Goal: Check status: Check status

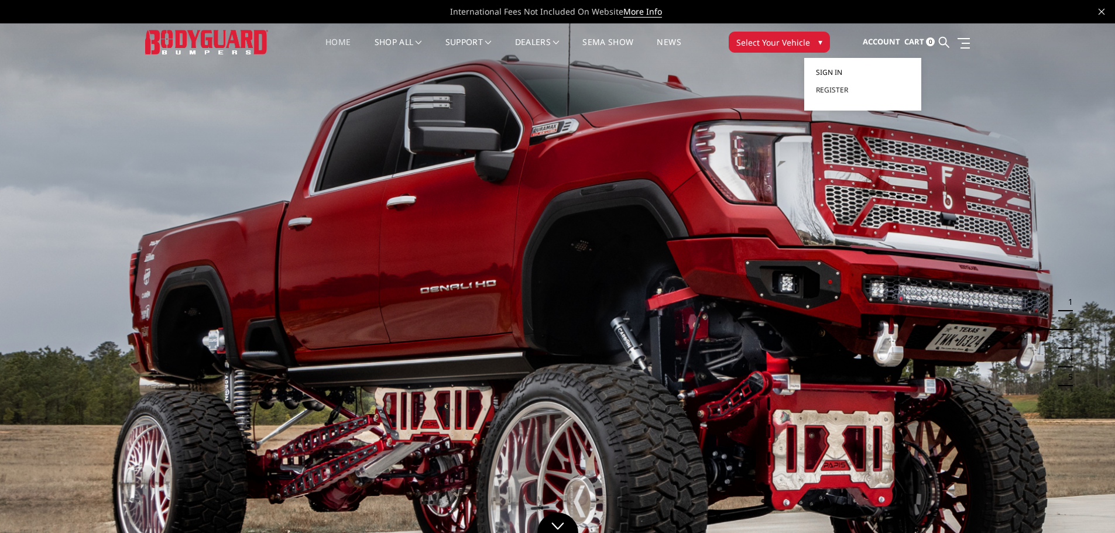
click at [840, 67] on span "Sign in" at bounding box center [829, 72] width 26 height 10
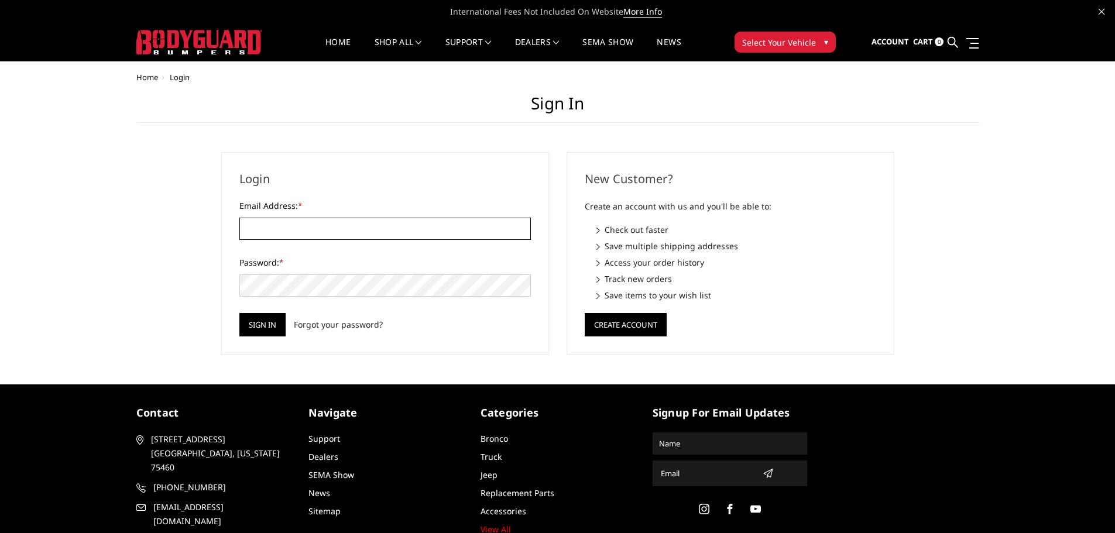
type input "[EMAIL_ADDRESS][DOMAIN_NAME]"
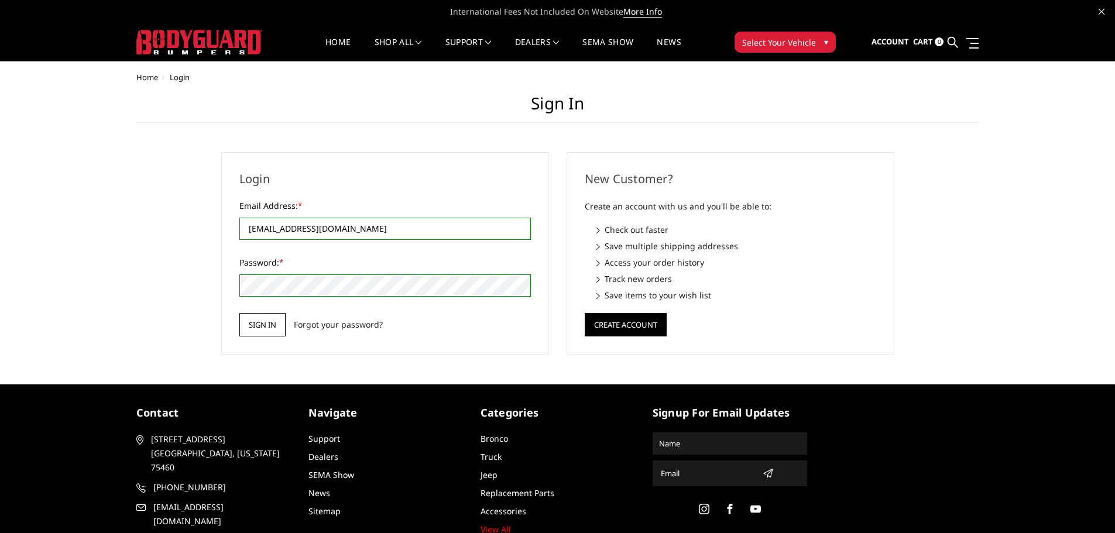
click at [269, 328] on input "Sign in" at bounding box center [262, 324] width 46 height 23
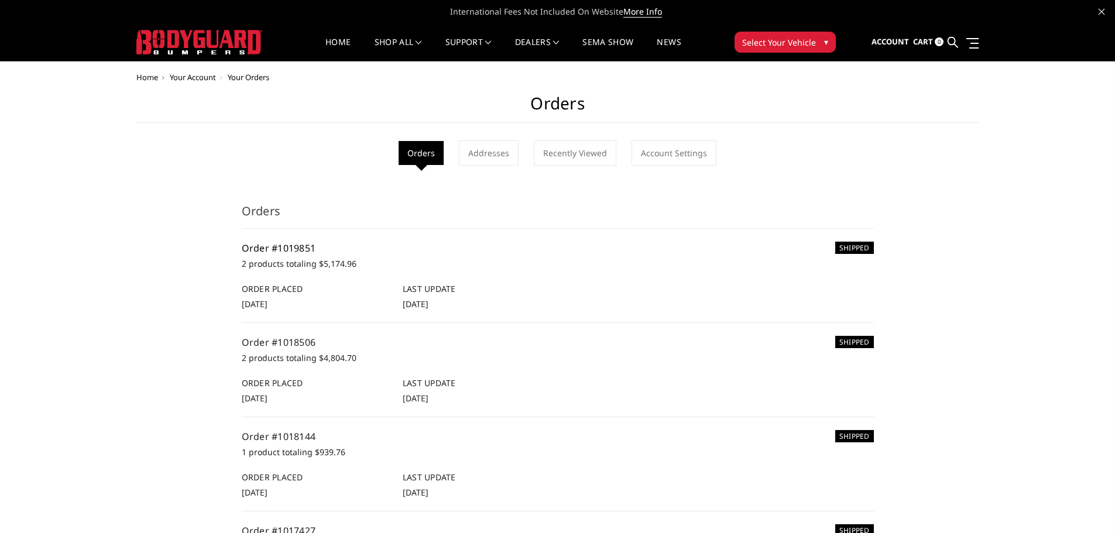
click at [276, 242] on link "Order #1019851" at bounding box center [279, 248] width 74 height 13
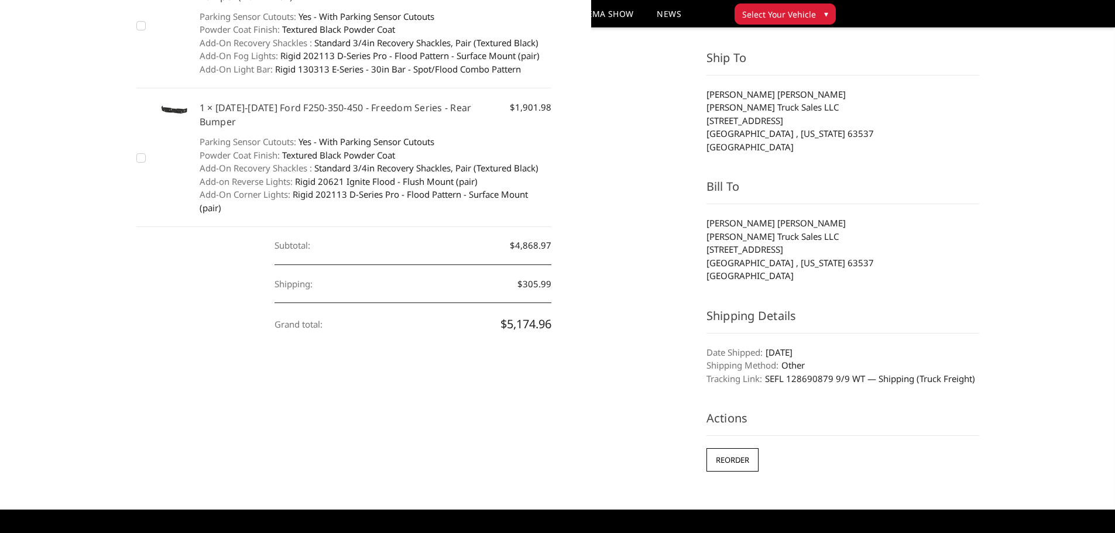
scroll to position [293, 0]
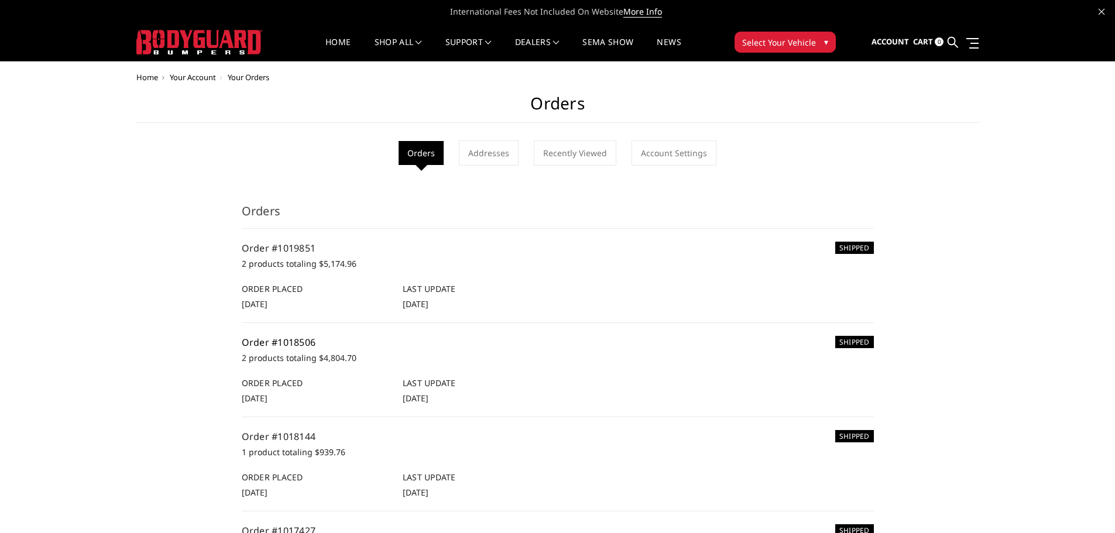
click at [286, 342] on link "Order #1018506" at bounding box center [279, 342] width 74 height 13
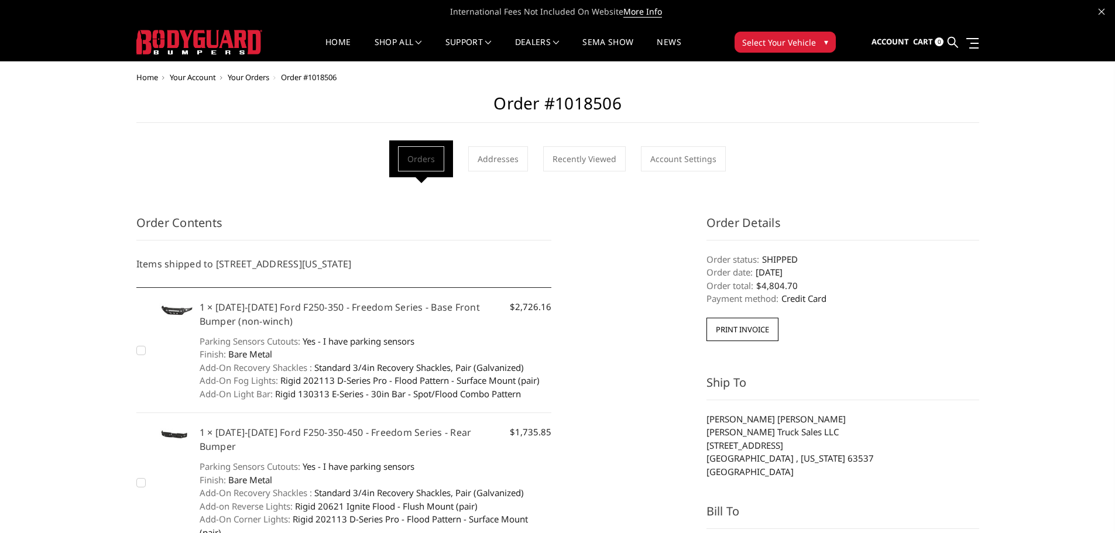
drag, startPoint x: 221, startPoint y: 475, endPoint x: 219, endPoint y: 464, distance: 11.4
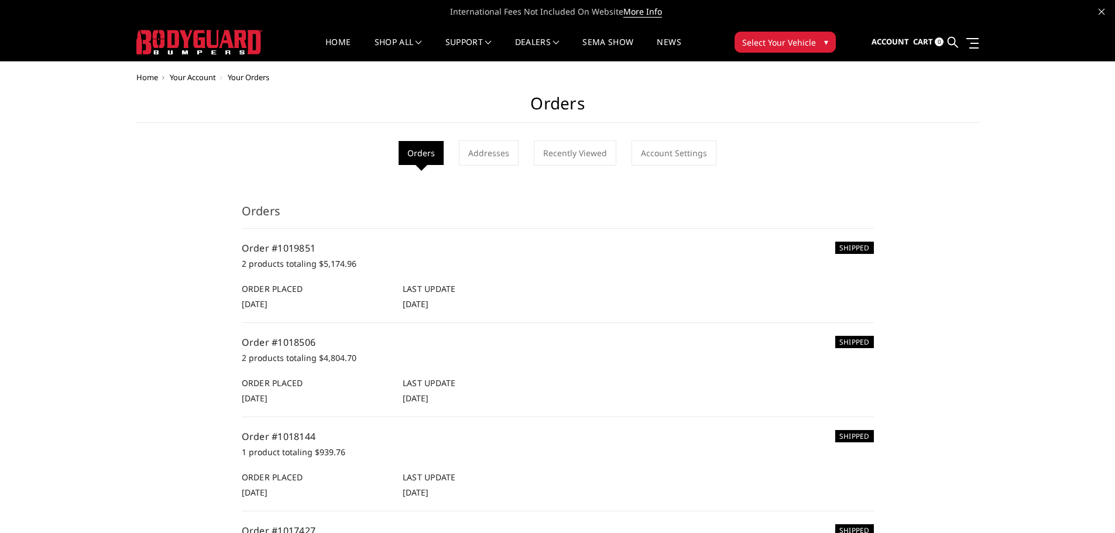
click at [265, 263] on p "2 products totaling $5,174.96" at bounding box center [558, 264] width 632 height 14
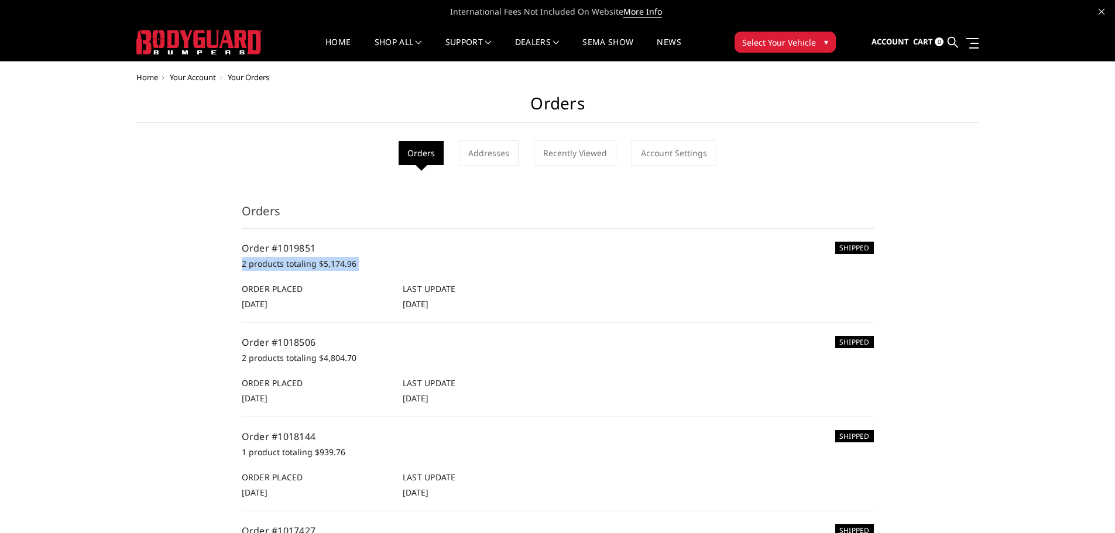
click at [350, 264] on p "2 products totaling $5,174.96" at bounding box center [558, 264] width 632 height 14
click at [350, 263] on p "2 products totaling $5,174.96" at bounding box center [558, 264] width 632 height 14
click at [351, 265] on p "2 products totaling $5,174.96" at bounding box center [558, 264] width 632 height 14
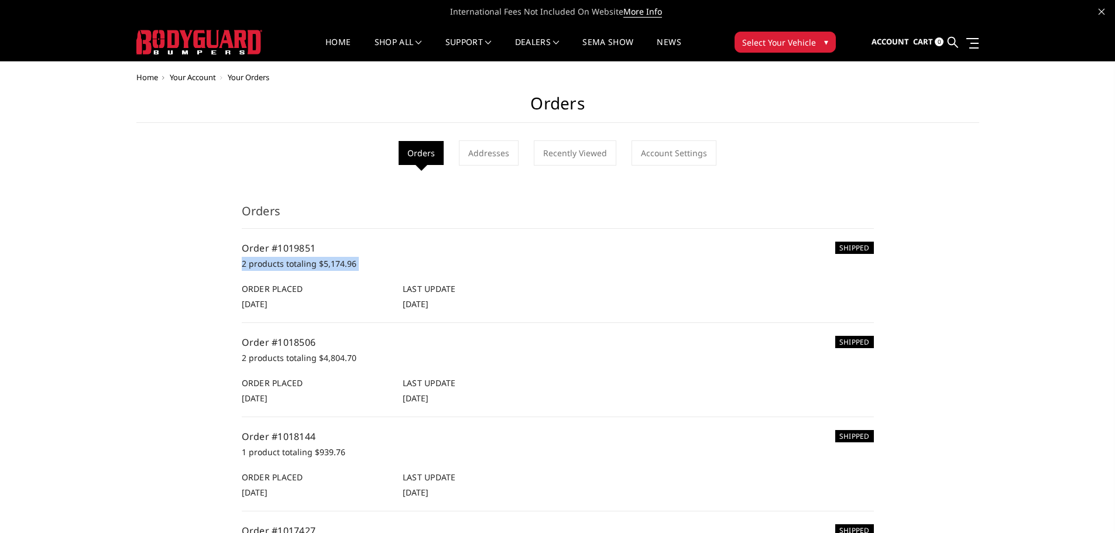
click at [285, 261] on p "2 products totaling $5,174.96" at bounding box center [558, 264] width 632 height 14
drag, startPoint x: 240, startPoint y: 267, endPoint x: 406, endPoint y: 266, distance: 165.7
click at [347, 263] on p "2 products totaling $5,174.96" at bounding box center [558, 264] width 632 height 14
click at [347, 266] on p "2 products totaling $5,174.96" at bounding box center [558, 264] width 632 height 14
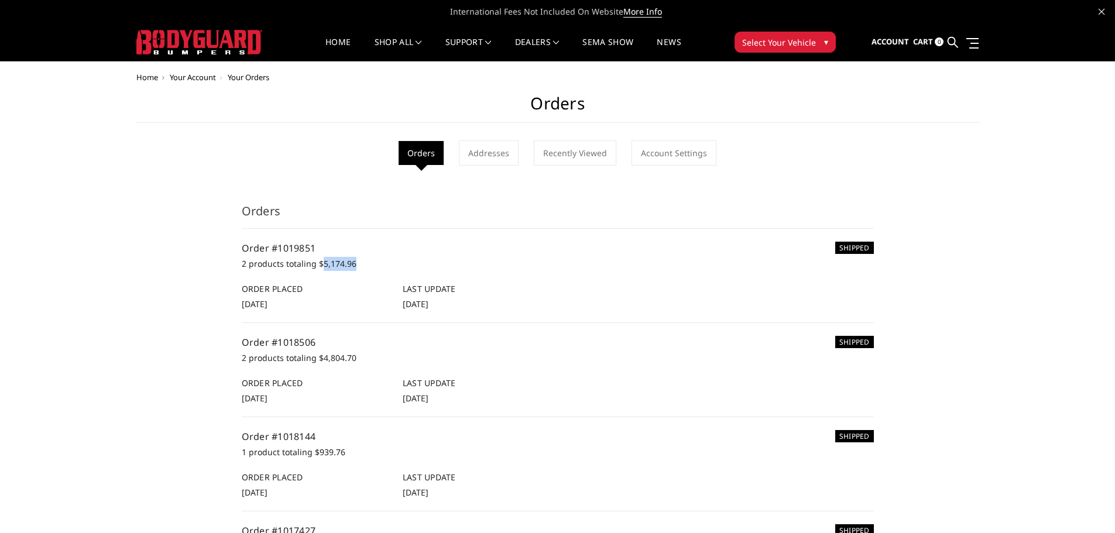
click at [347, 266] on p "2 products totaling $5,174.96" at bounding box center [558, 264] width 632 height 14
click at [354, 266] on p "2 products totaling $5,174.96" at bounding box center [558, 264] width 632 height 14
drag, startPoint x: 355, startPoint y: 265, endPoint x: 259, endPoint y: 246, distance: 98.3
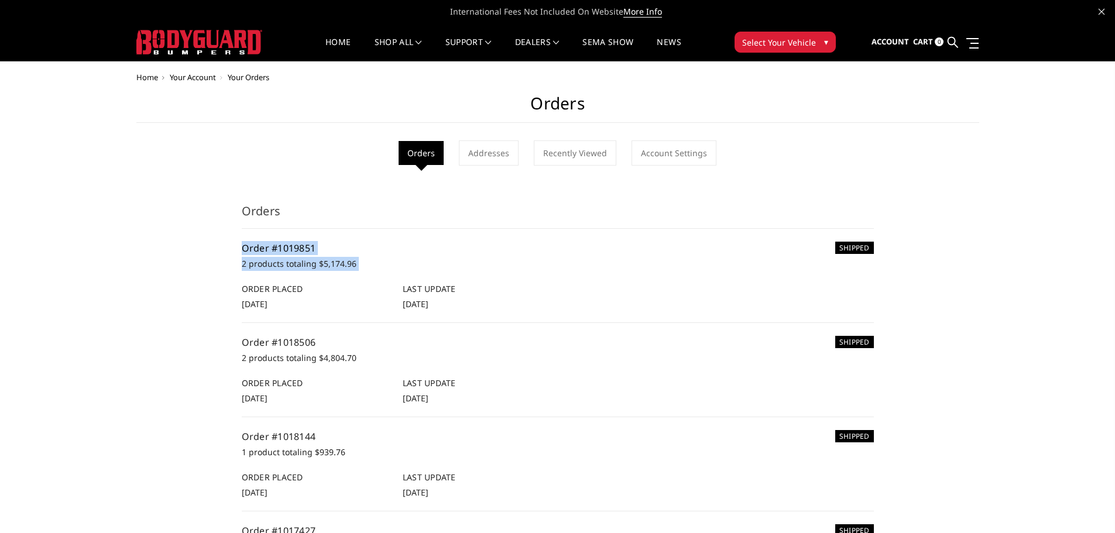
click at [259, 246] on div "SHIPPED Order #1019851 2 products totaling $5,174.96 Order Placed [DATE] Last U…" at bounding box center [558, 275] width 632 height 69
click at [188, 262] on div "Home Your Account Your Orders Orders Orders Addresses Recently Viewed Account S…" at bounding box center [557, 493] width 843 height 840
click at [291, 247] on link "Order #1019851" at bounding box center [279, 248] width 74 height 13
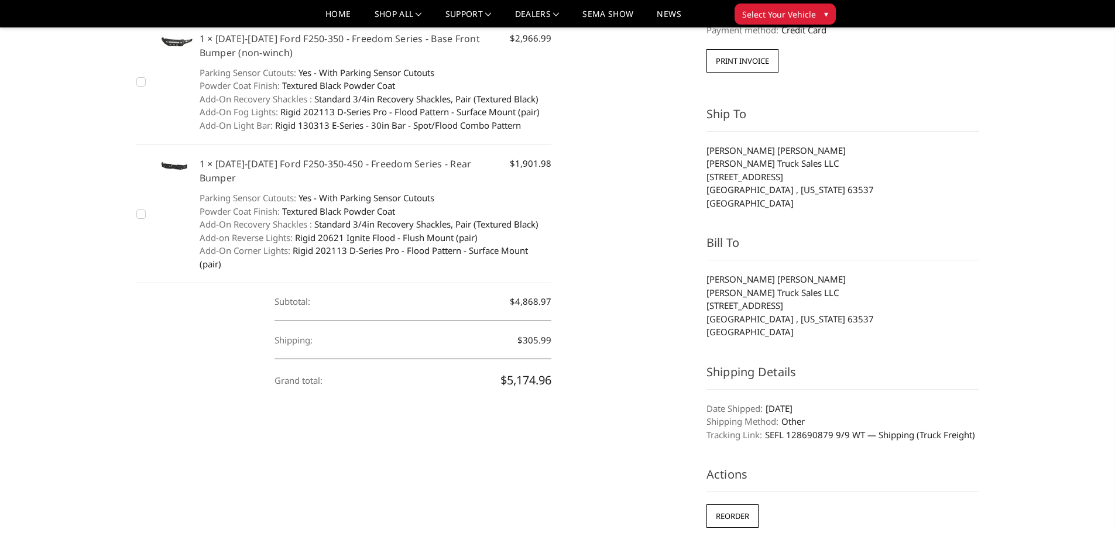
scroll to position [117, 0]
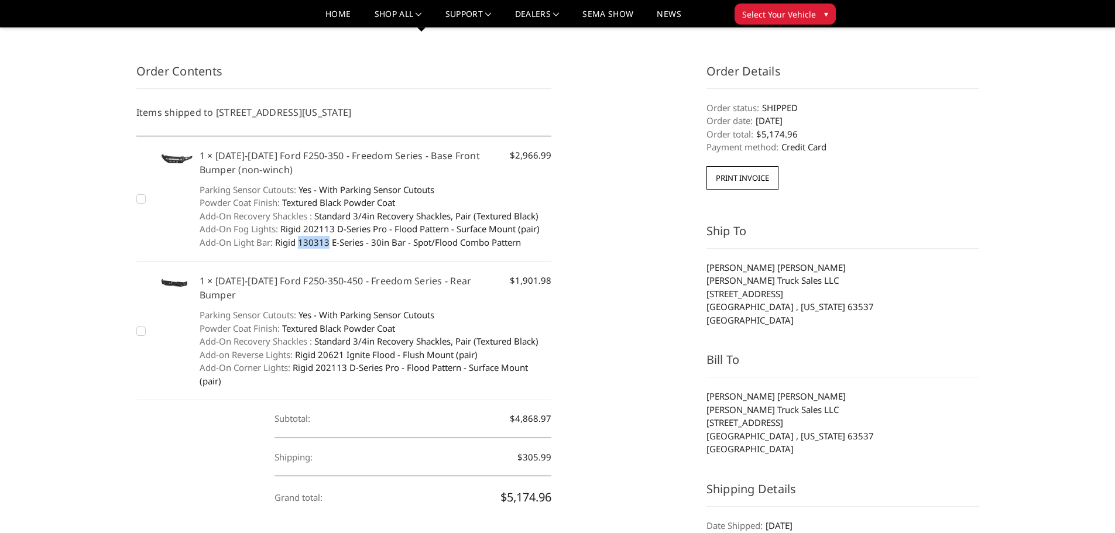
drag, startPoint x: 300, startPoint y: 243, endPoint x: 327, endPoint y: 239, distance: 26.7
click at [327, 239] on dd "Rigid 130313 E-Series - 30in Bar - Spot/Flood Combo Pattern" at bounding box center [376, 242] width 352 height 13
drag, startPoint x: 278, startPoint y: 243, endPoint x: 327, endPoint y: 242, distance: 49.2
click at [327, 242] on dd "Rigid 130313 E-Series - 30in Bar - Spot/Flood Combo Pattern" at bounding box center [376, 242] width 352 height 13
copy dd "Rigid 130313"
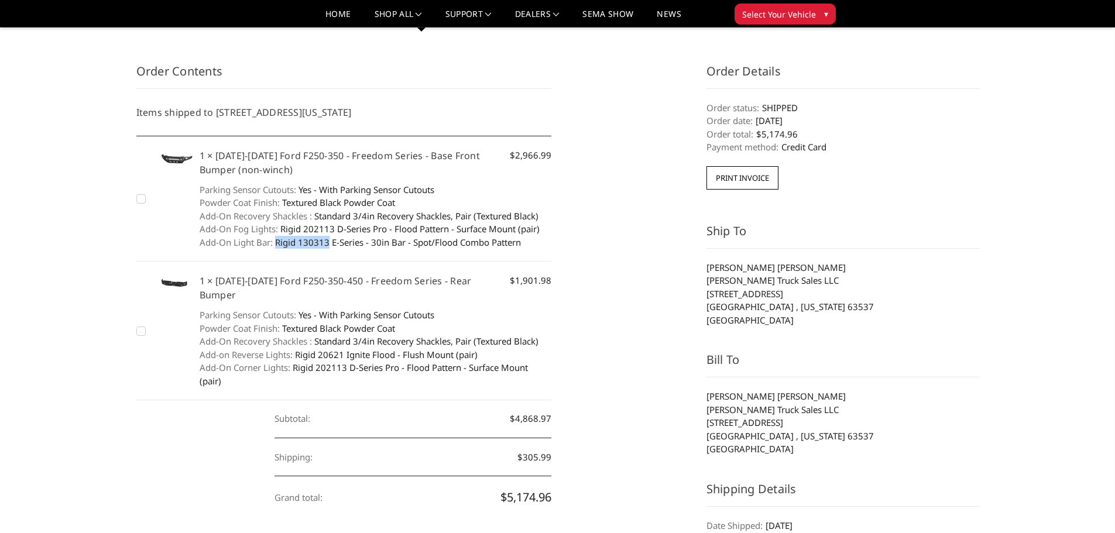
click at [314, 239] on dd "Rigid 130313 E-Series - 30in Bar - Spot/Flood Combo Pattern" at bounding box center [376, 242] width 352 height 13
